Goal: Task Accomplishment & Management: Manage account settings

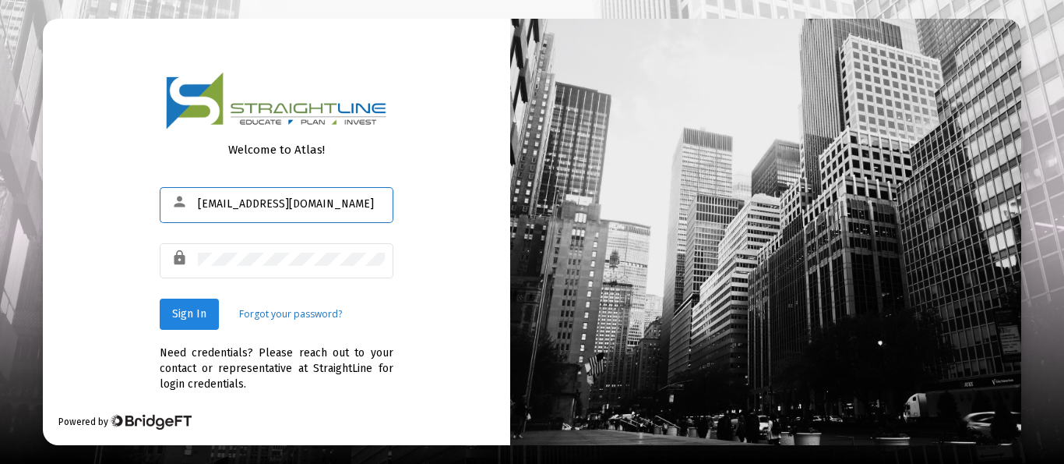
type input "[EMAIL_ADDRESS][DOMAIN_NAME]"
click at [191, 313] on span "Sign In" at bounding box center [189, 313] width 34 height 13
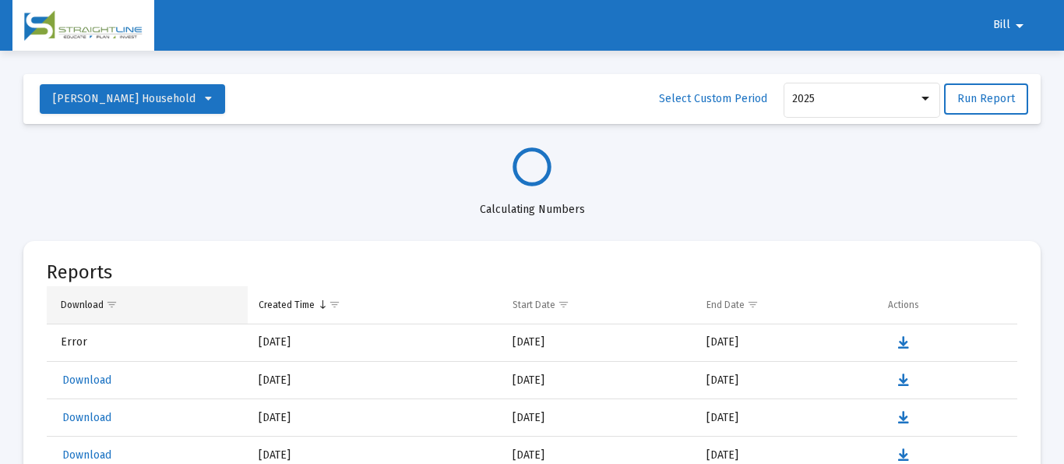
select select "View all"
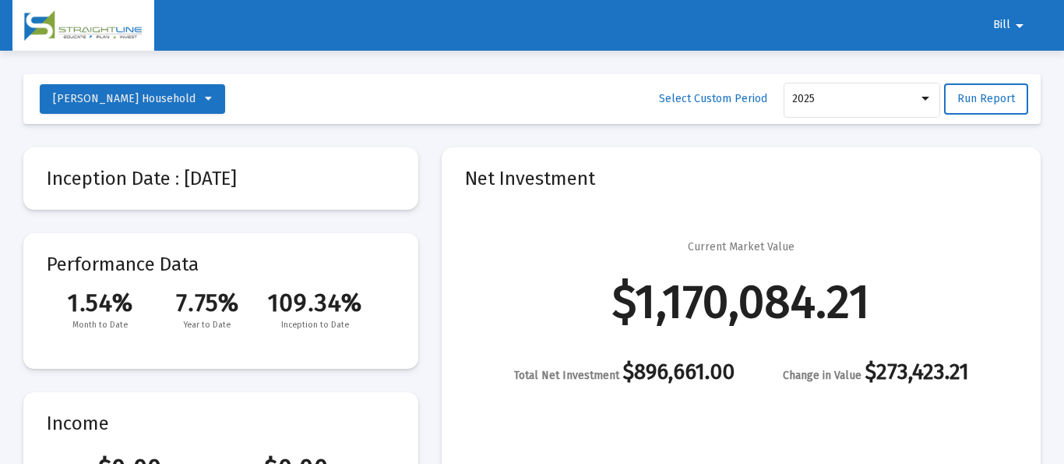
scroll to position [748, 0]
click at [1018, 23] on mat-icon "arrow_drop_down" at bounding box center [1019, 25] width 19 height 31
click at [1006, 66] on button "Logout" at bounding box center [1018, 66] width 87 height 37
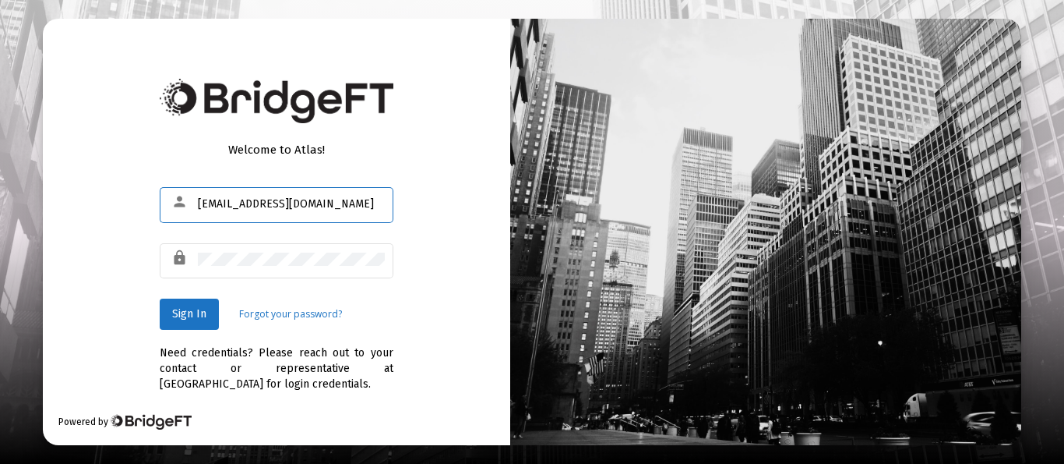
type input "[EMAIL_ADDRESS][DOMAIN_NAME]"
